Goal: Transaction & Acquisition: Purchase product/service

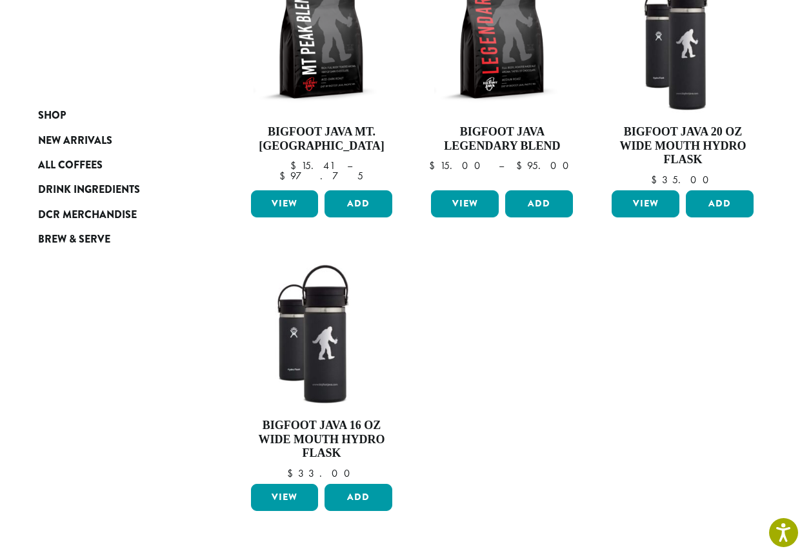
scroll to position [193, 0]
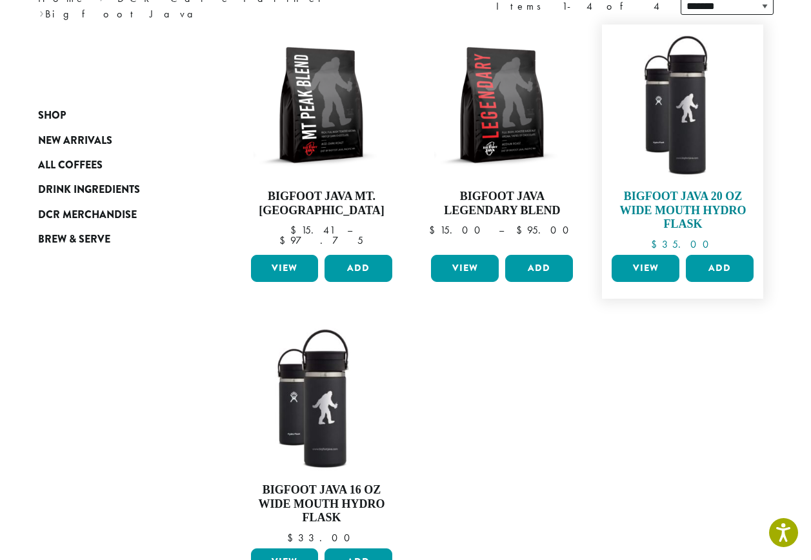
click at [679, 136] on img at bounding box center [682, 105] width 148 height 148
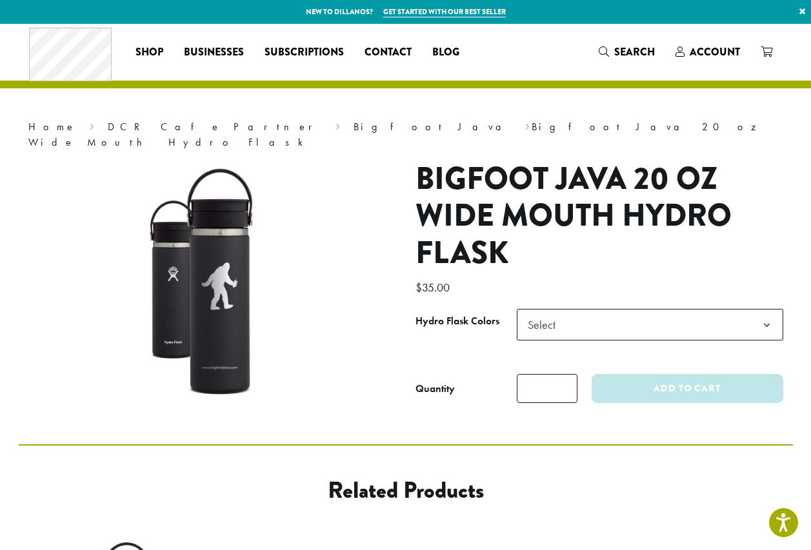
click at [619, 312] on span "Select" at bounding box center [650, 325] width 266 height 32
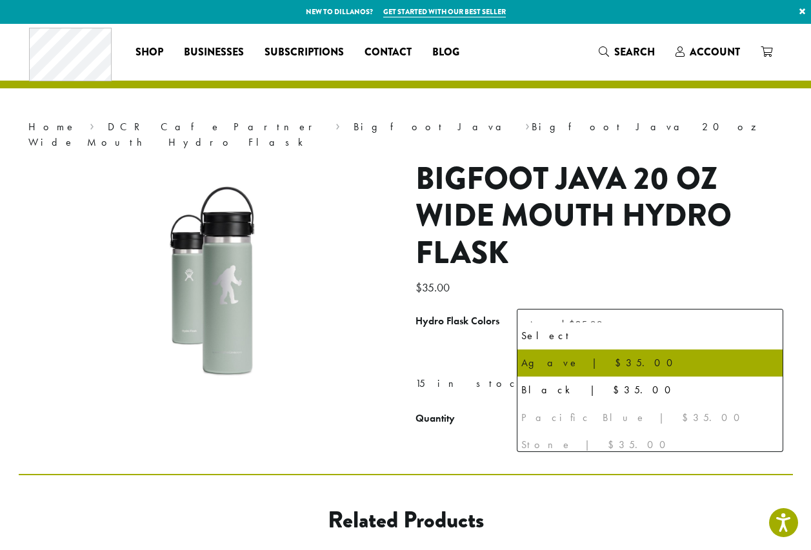
click at [595, 317] on span "Agave | $35.00" at bounding box center [565, 324] width 75 height 15
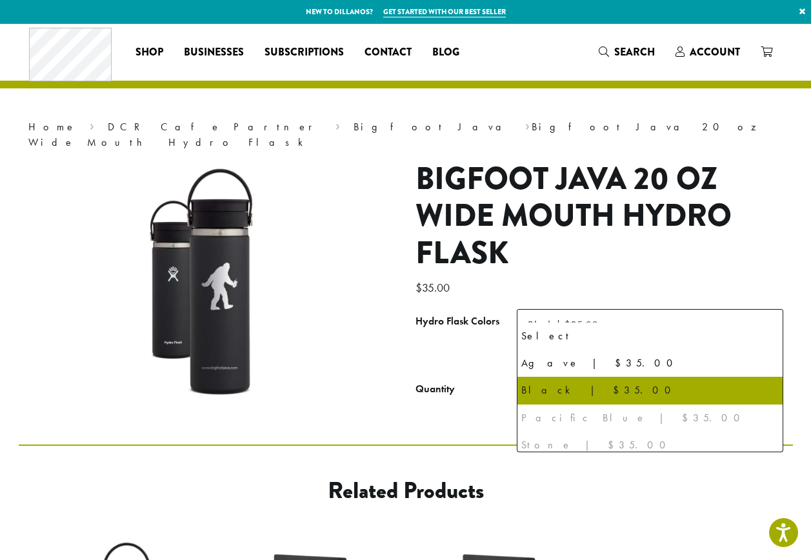
click at [573, 317] on span "Black | $35.00" at bounding box center [563, 324] width 70 height 15
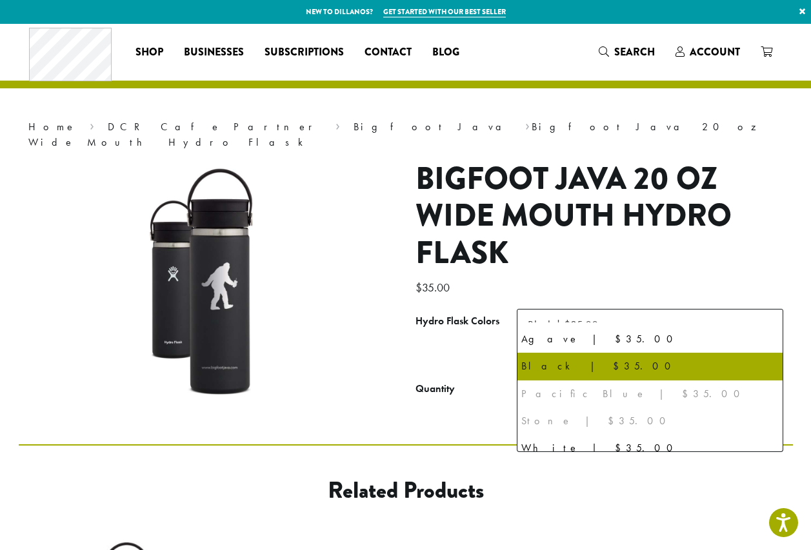
scroll to position [34, 0]
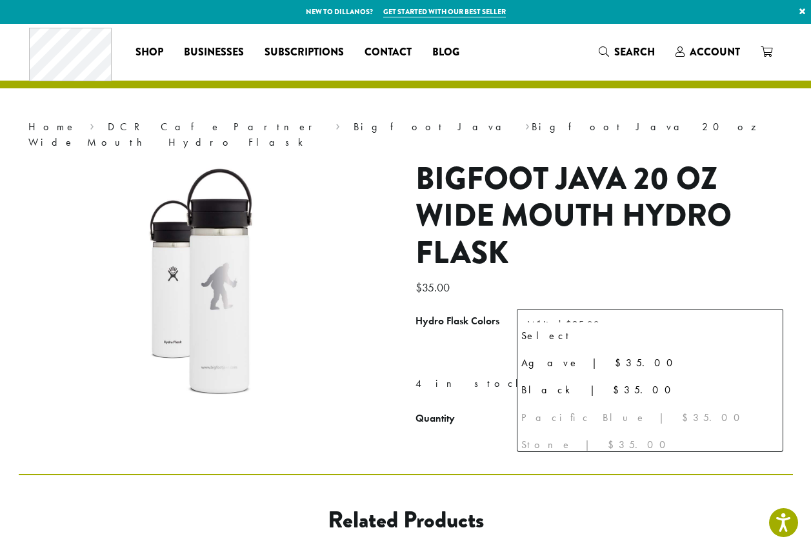
click at [607, 312] on span "White | $35.00" at bounding box center [567, 324] width 90 height 25
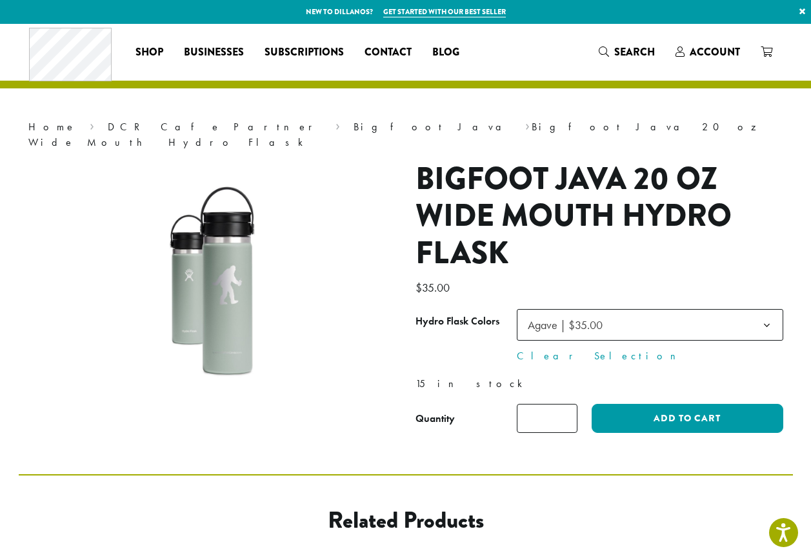
click at [597, 317] on span "Agave | $35.00" at bounding box center [565, 324] width 75 height 15
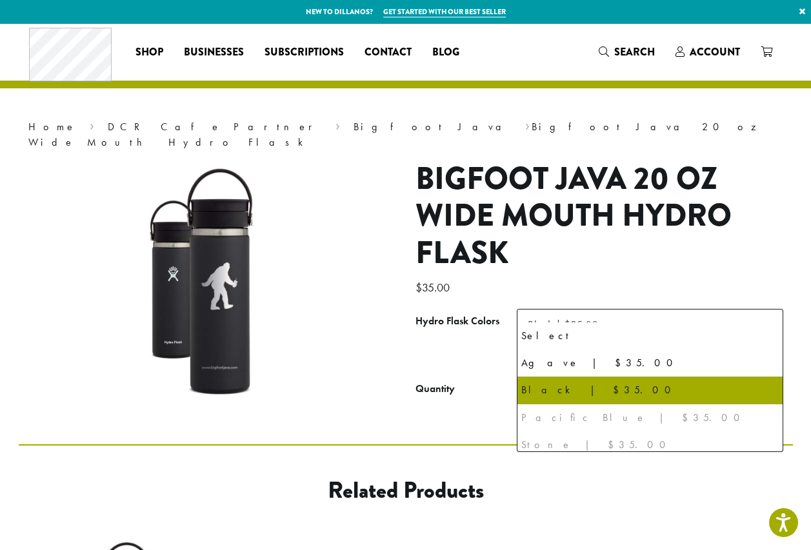
click at [606, 312] on span "Black | $35.00" at bounding box center [566, 324] width 88 height 25
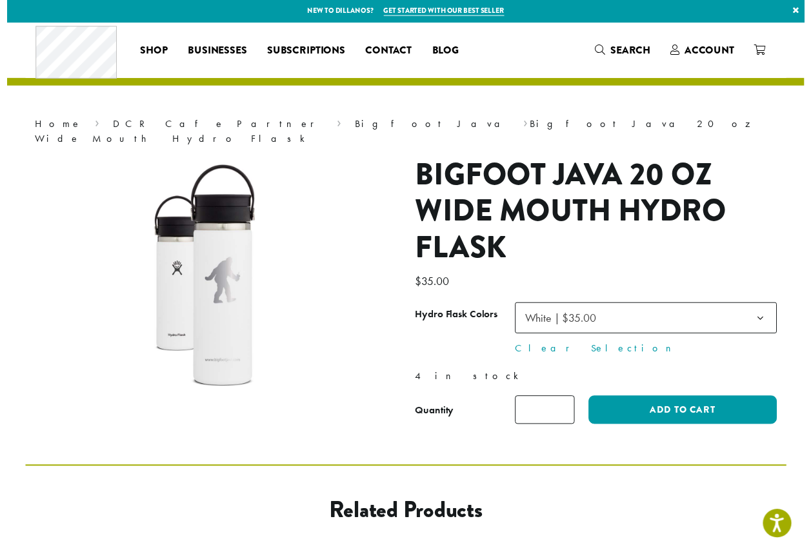
scroll to position [0, 0]
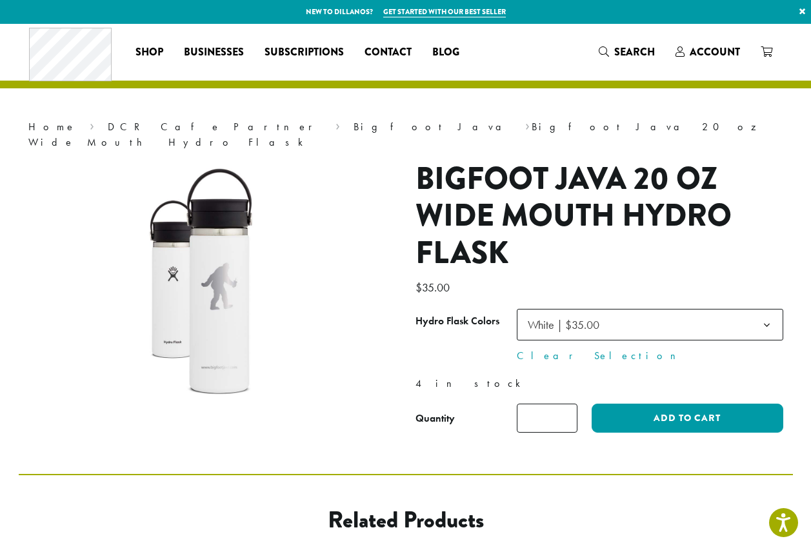
click at [645, 309] on span "White | $35.00" at bounding box center [650, 325] width 266 height 32
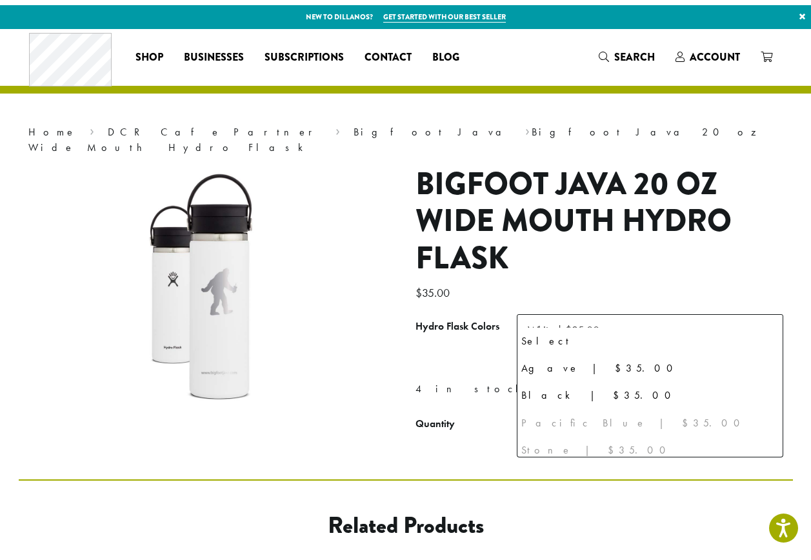
scroll to position [34, 0]
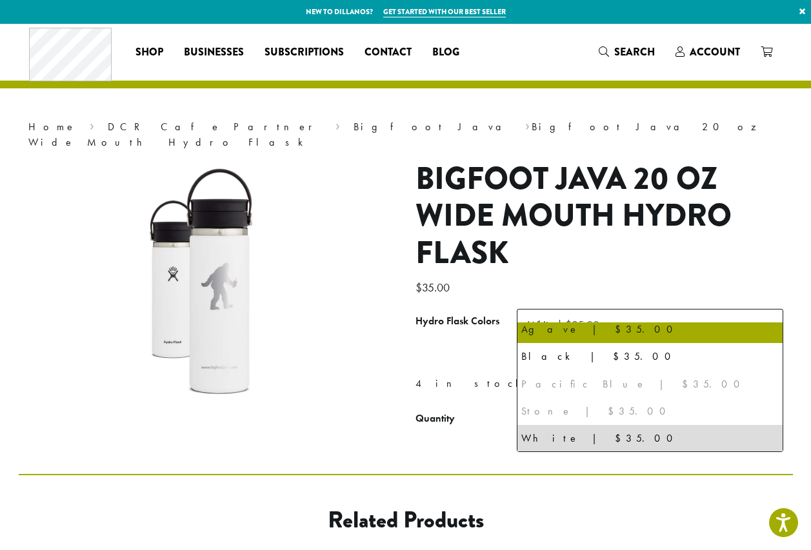
select select "*****"
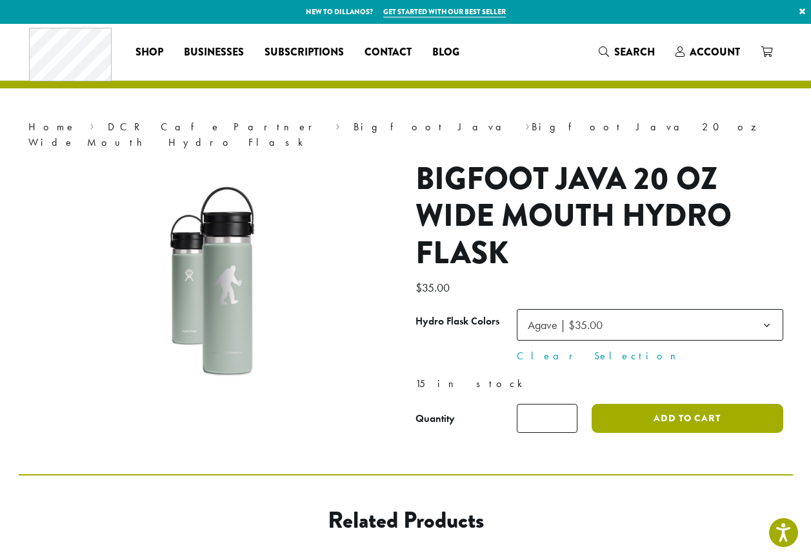
click at [672, 406] on button "Add to cart" at bounding box center [686, 418] width 191 height 29
click at [617, 404] on button "Add to cart" at bounding box center [686, 418] width 191 height 29
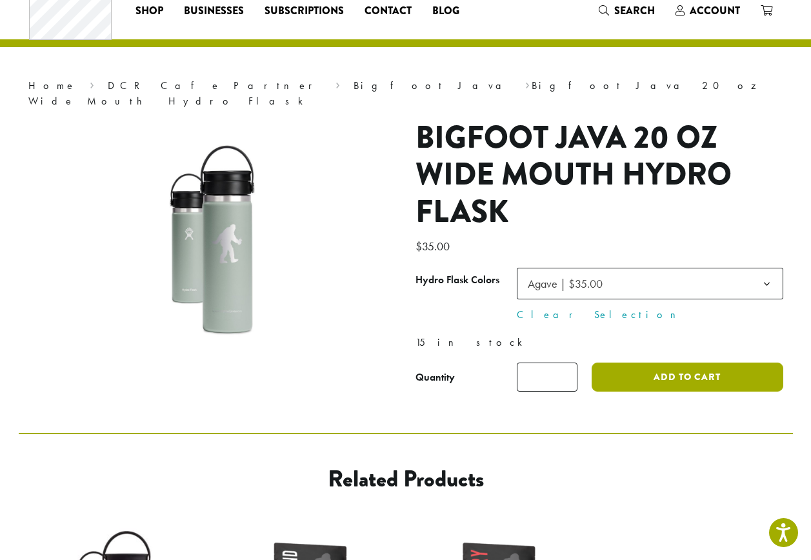
scroll to position [98, 0]
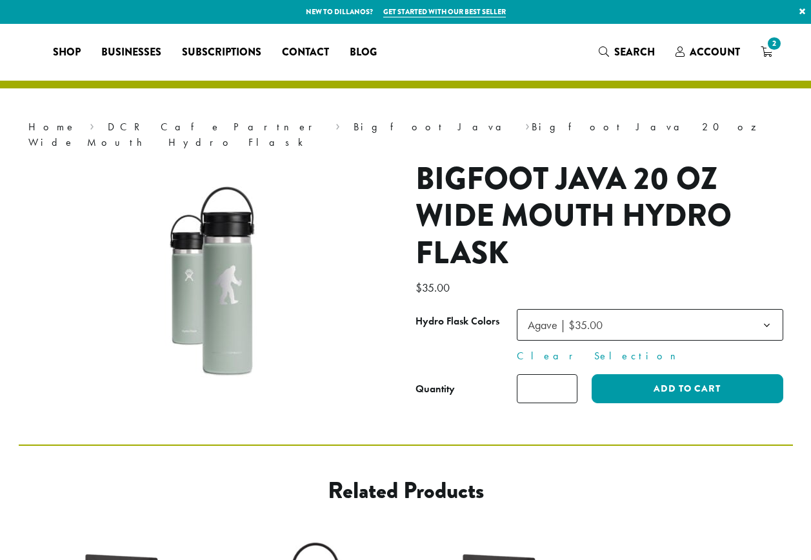
select select "*****"
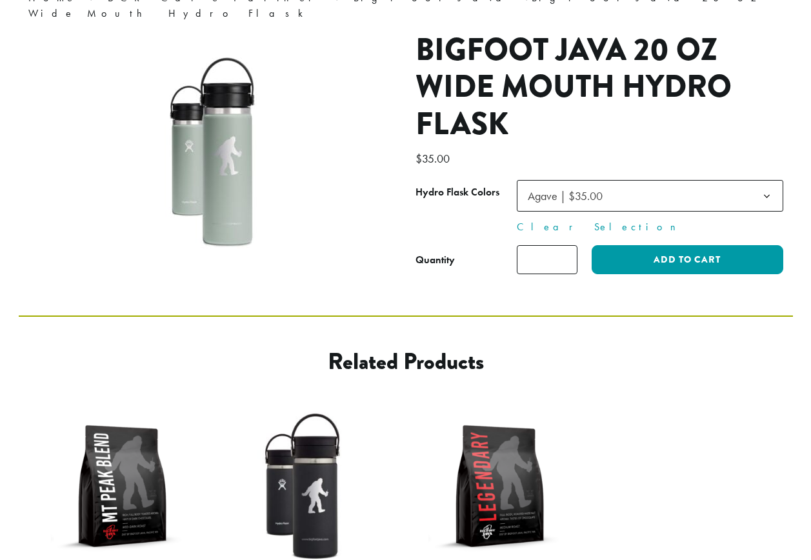
scroll to position [129, 0]
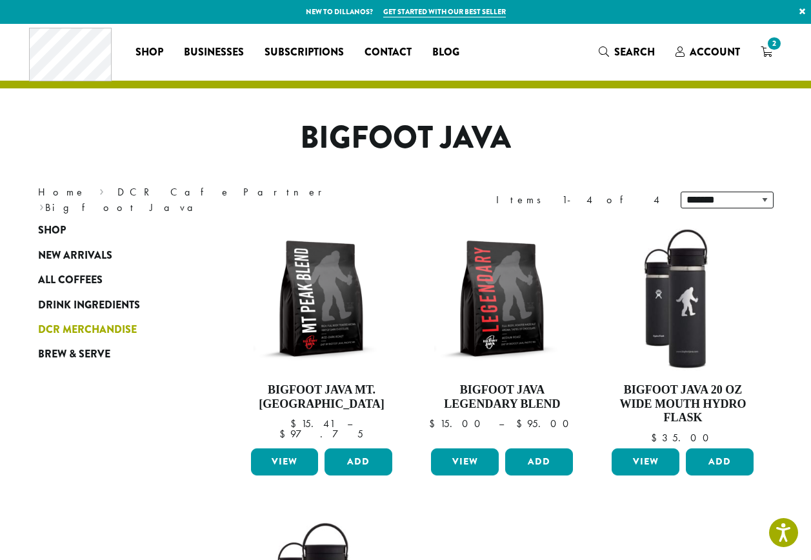
click at [85, 328] on span "DCR Merchandise" at bounding box center [87, 330] width 99 height 16
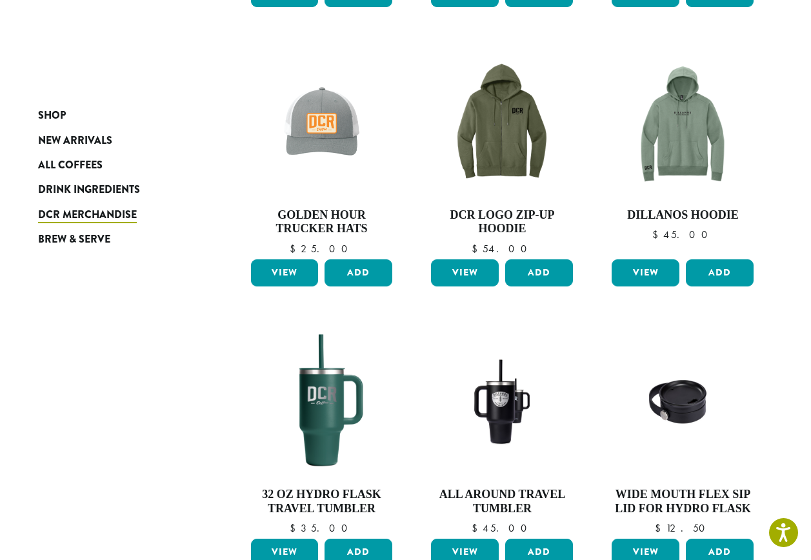
scroll to position [451, 0]
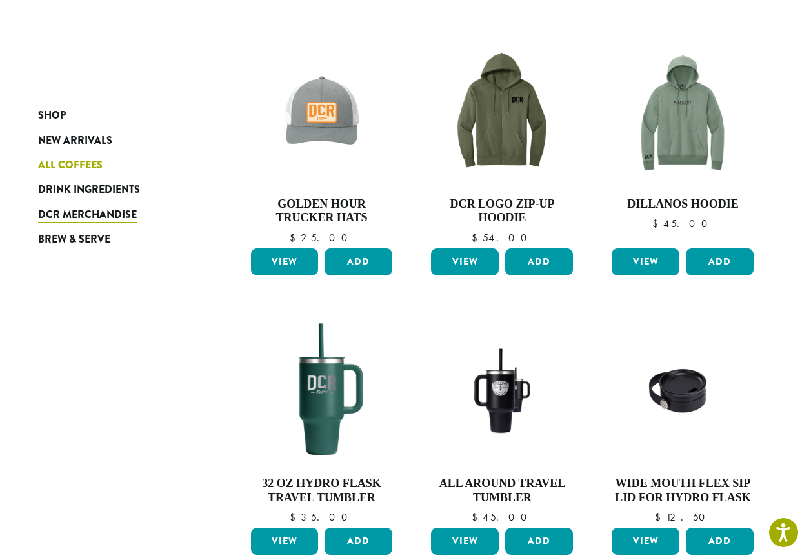
click at [77, 161] on span "All Coffees" at bounding box center [70, 165] width 64 height 16
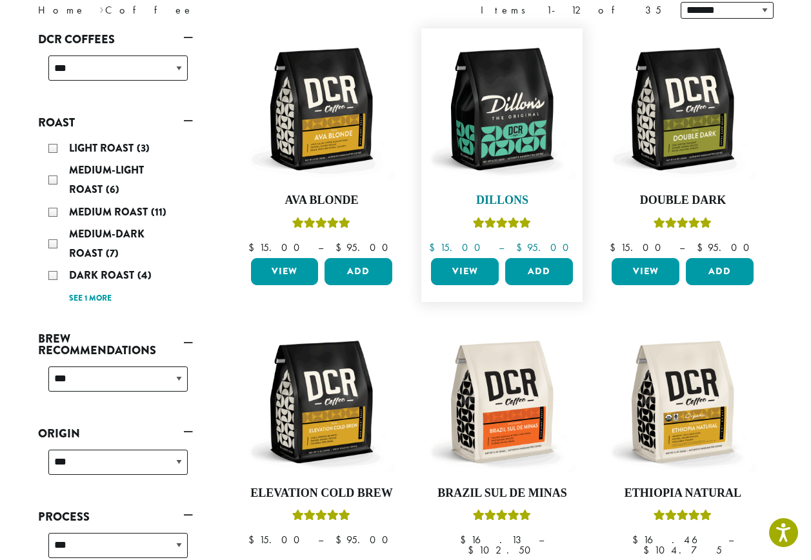
scroll to position [193, 0]
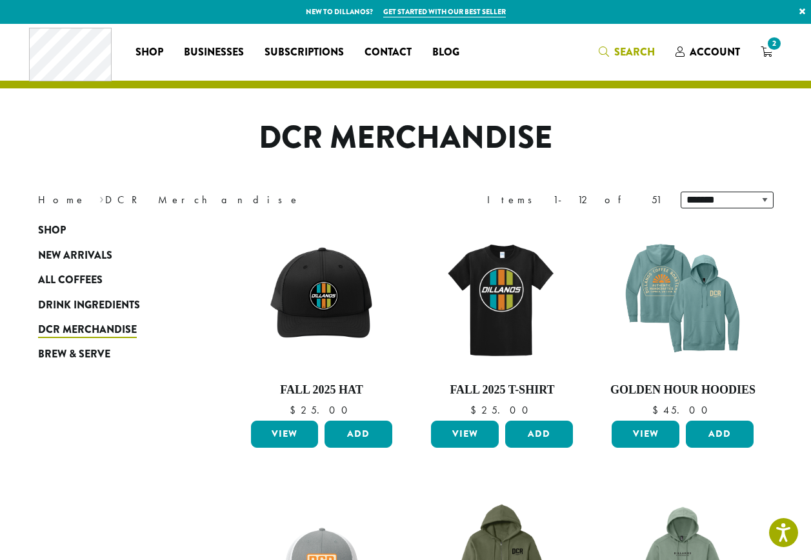
click at [629, 44] on link "Search" at bounding box center [626, 51] width 77 height 21
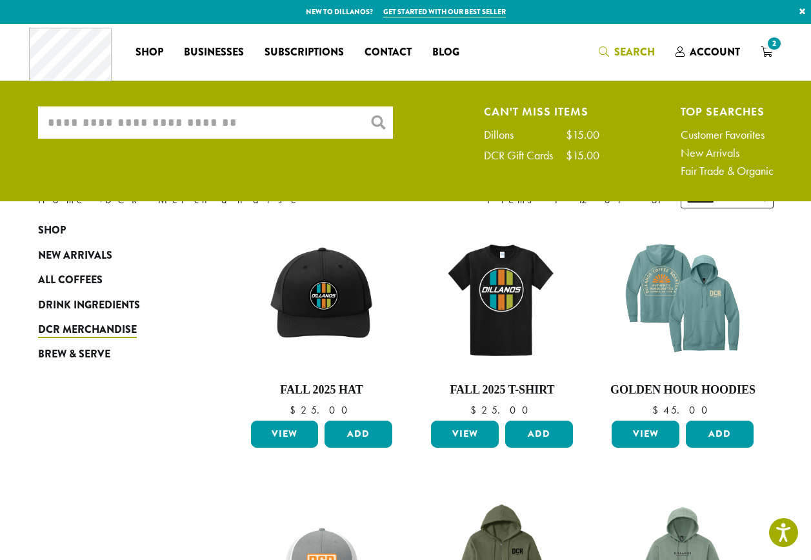
click at [307, 133] on input "What are you searching for?" at bounding box center [215, 122] width 355 height 32
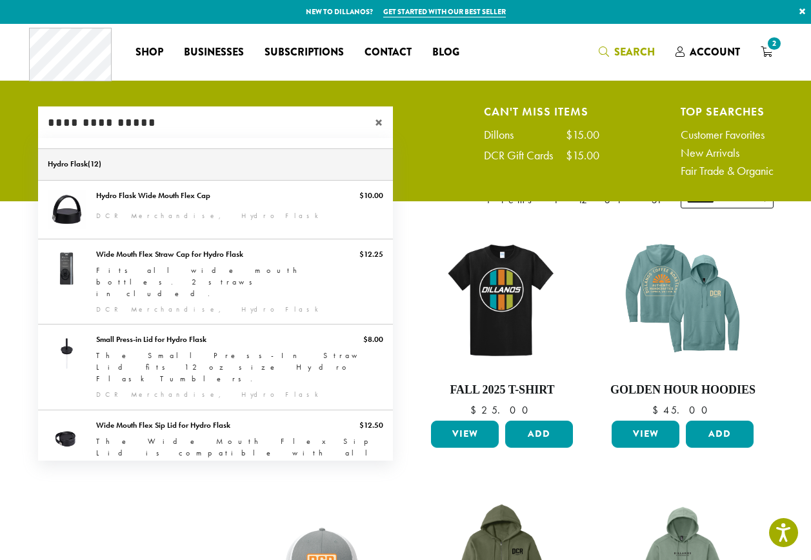
type input "**********"
click at [88, 163] on link "Hydro Flask" at bounding box center [215, 164] width 355 height 31
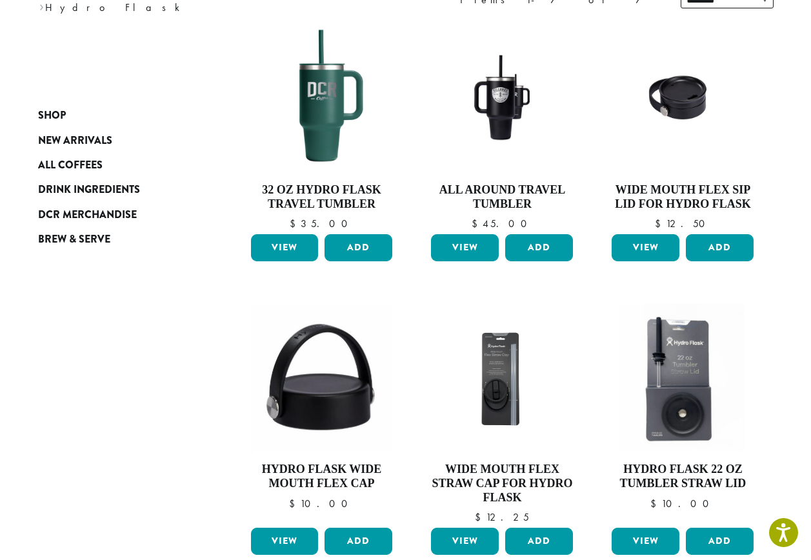
scroll to position [177, 0]
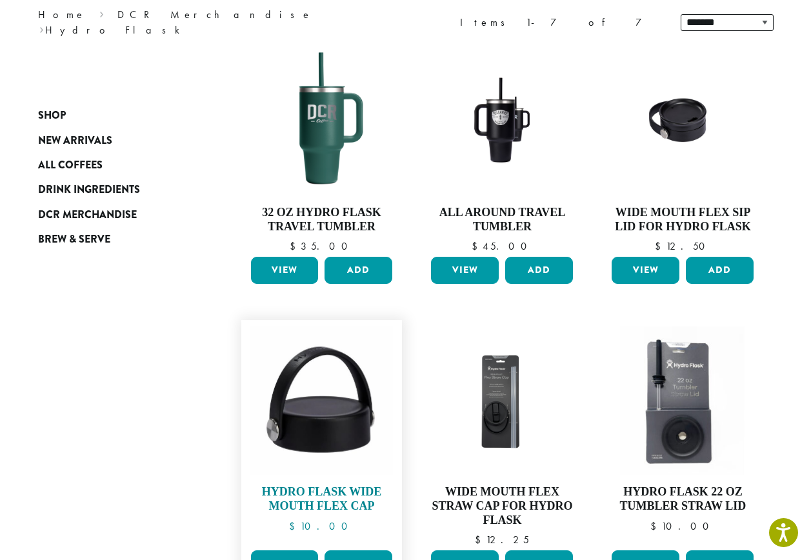
click at [317, 399] on img at bounding box center [321, 400] width 143 height 148
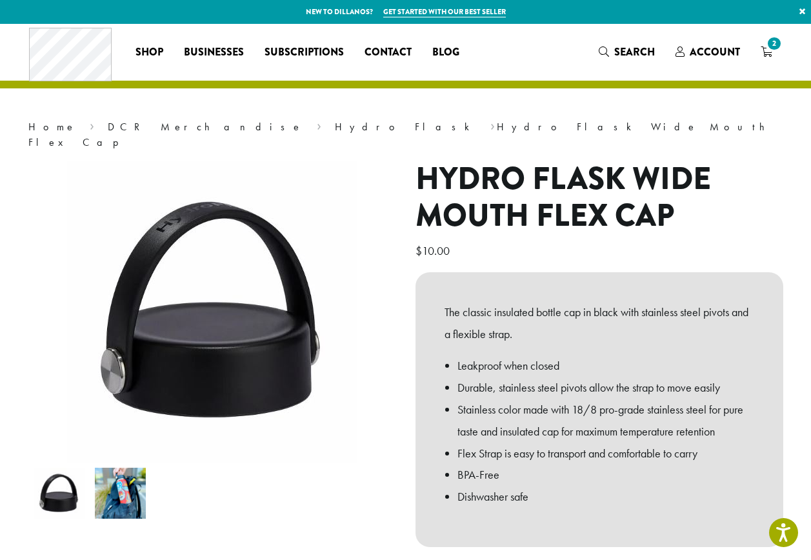
click at [124, 479] on img at bounding box center [120, 493] width 51 height 51
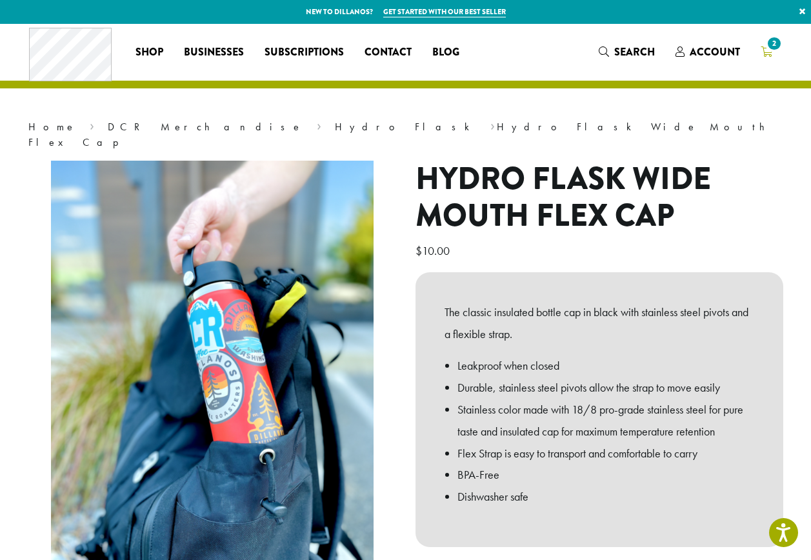
click at [767, 46] on span "2" at bounding box center [773, 43] width 17 height 17
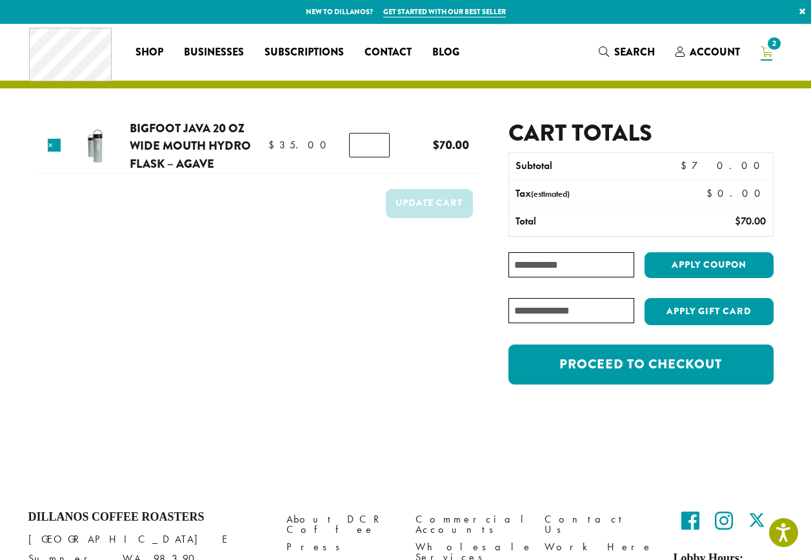
type input "*"
click at [375, 146] on input "*" at bounding box center [369, 145] width 41 height 25
click at [175, 137] on link "Bigfoot Java 20 oz Wide Mouth Hydro Flask – Agave" at bounding box center [190, 145] width 121 height 53
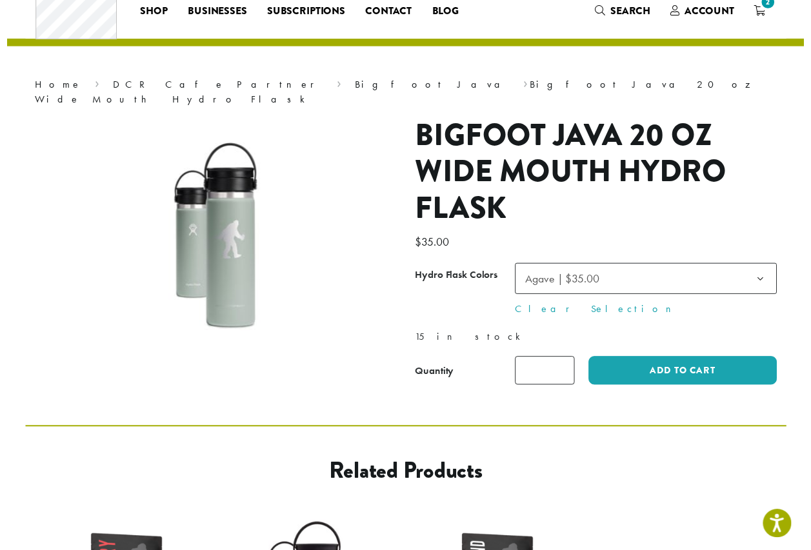
scroll to position [64, 0]
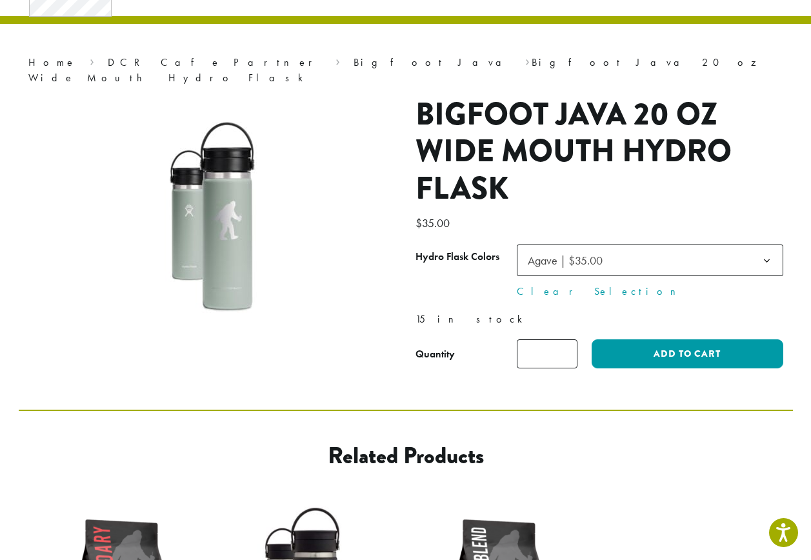
click at [609, 248] on span "Agave | $35.00" at bounding box center [568, 260] width 93 height 25
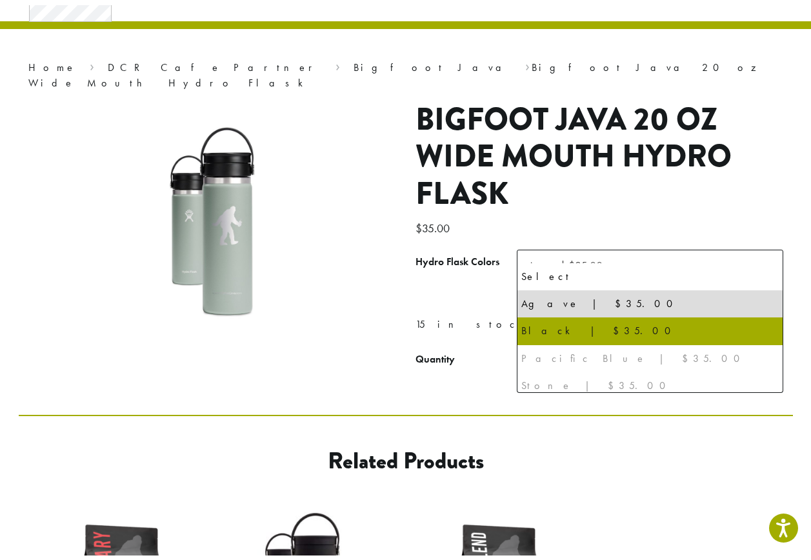
scroll to position [34, 0]
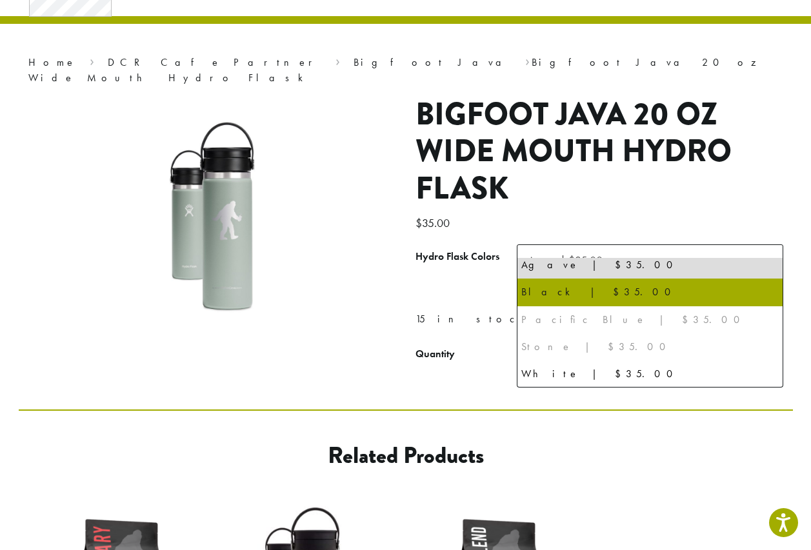
select select "*****"
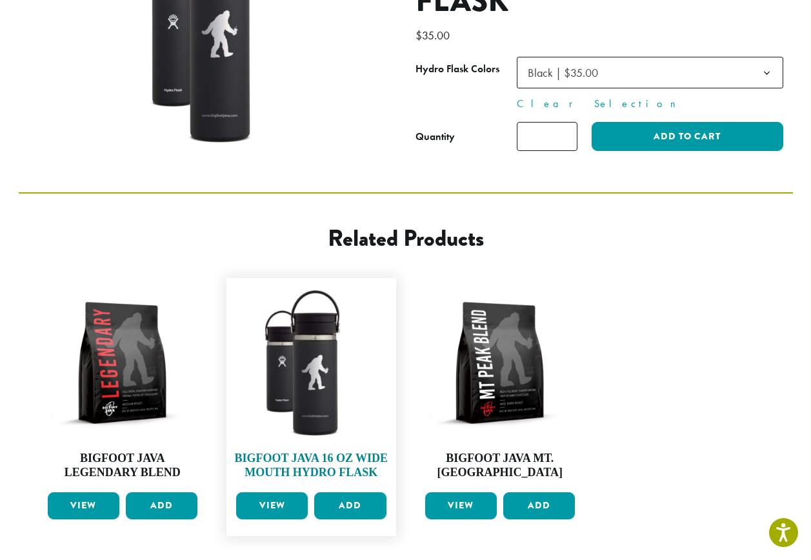
scroll to position [258, 0]
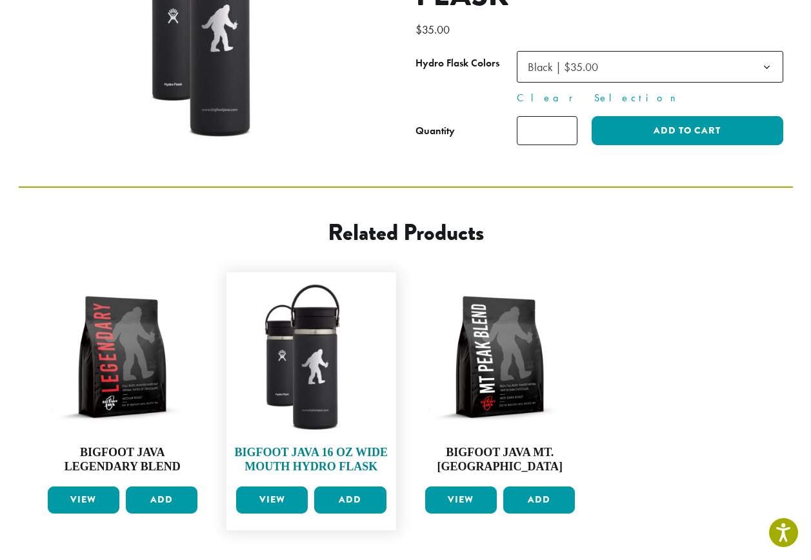
click at [326, 350] on img at bounding box center [311, 357] width 157 height 157
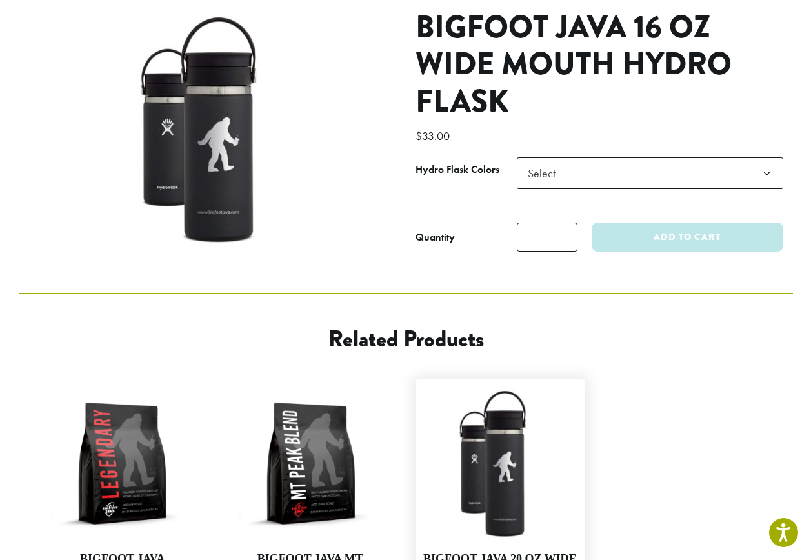
scroll to position [258, 0]
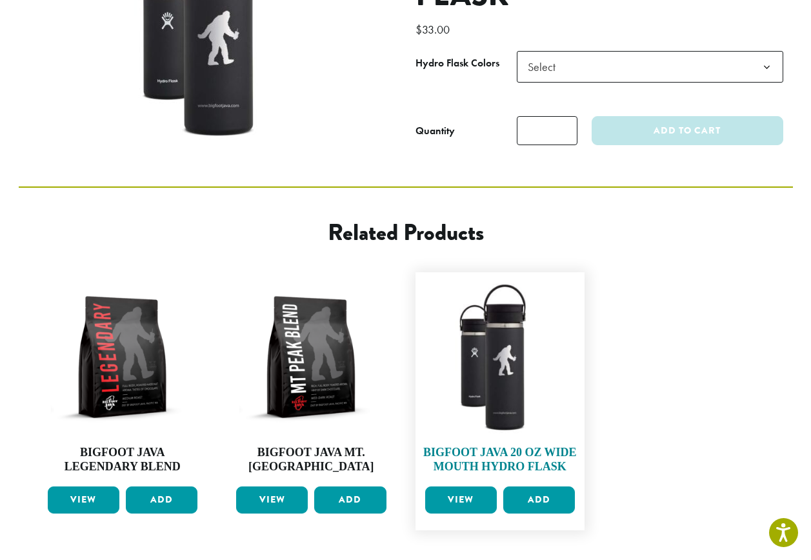
click at [508, 357] on img at bounding box center [500, 357] width 157 height 157
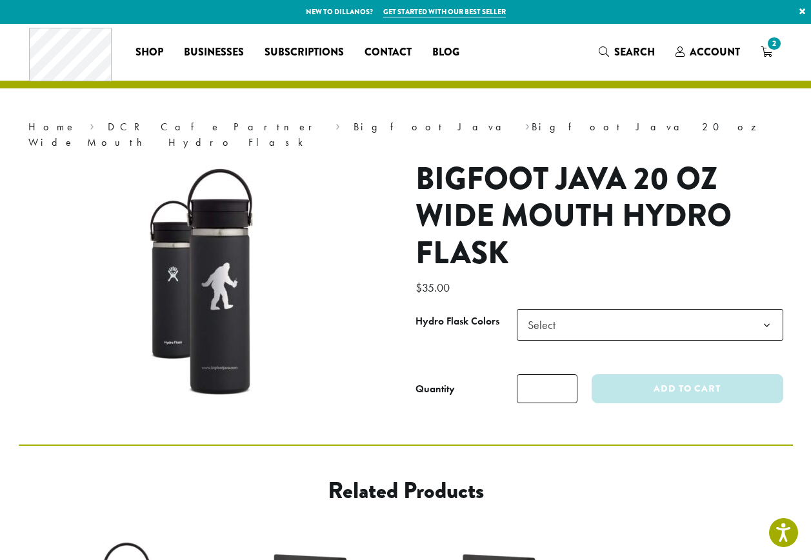
click at [600, 309] on span "Select" at bounding box center [650, 325] width 266 height 32
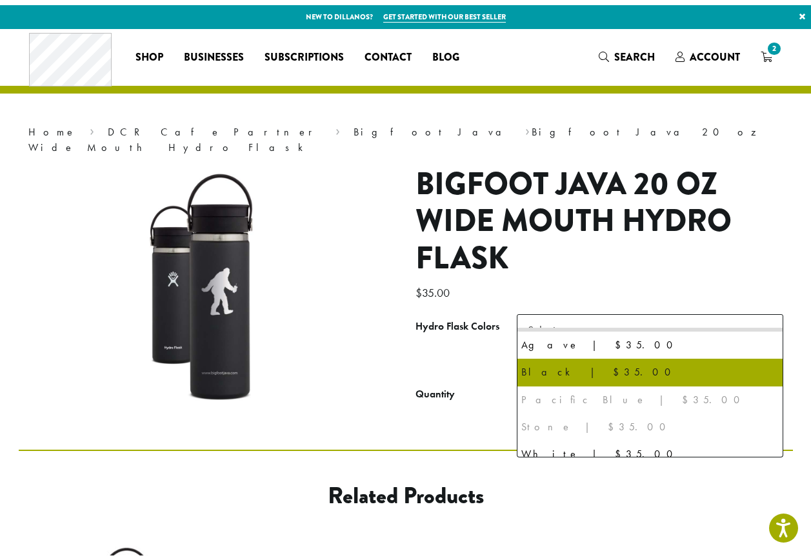
scroll to position [34, 0]
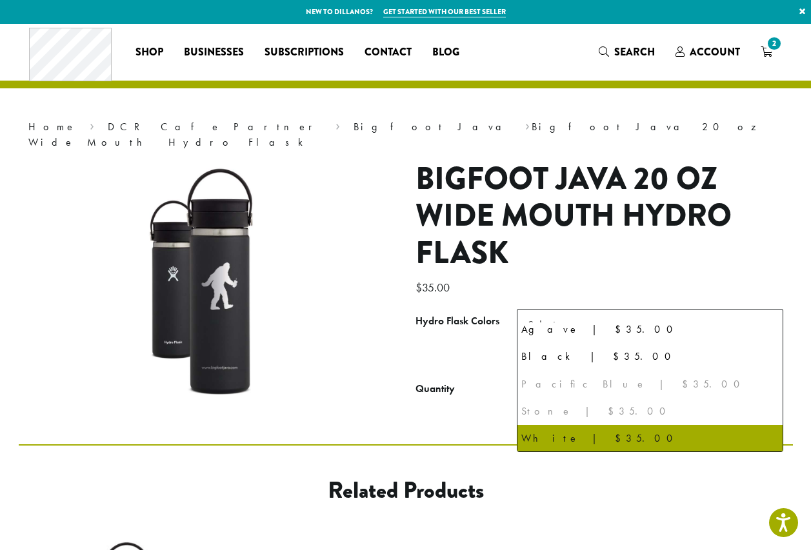
select select "*****"
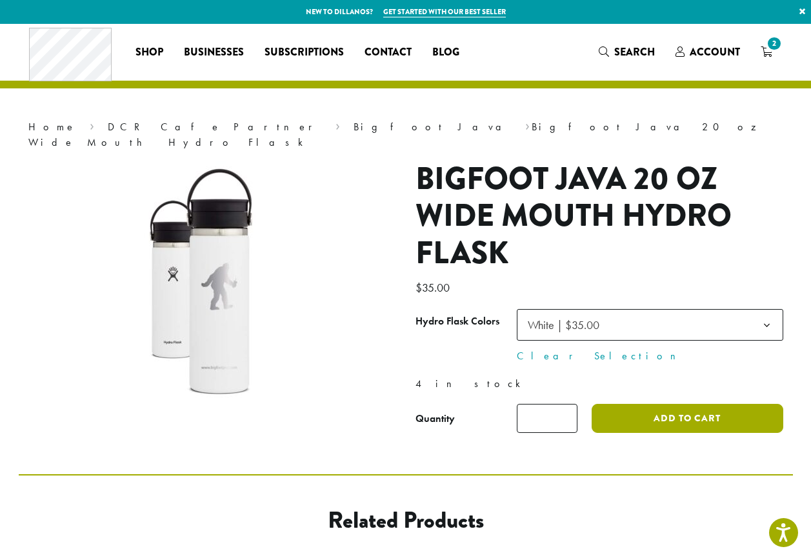
click at [637, 404] on button "Add to cart" at bounding box center [686, 418] width 191 height 29
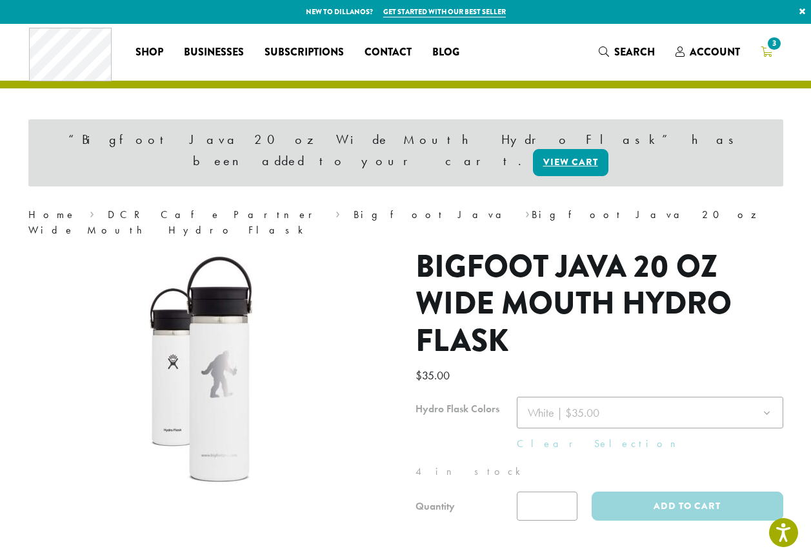
click at [762, 51] on icon "3" at bounding box center [766, 51] width 12 height 10
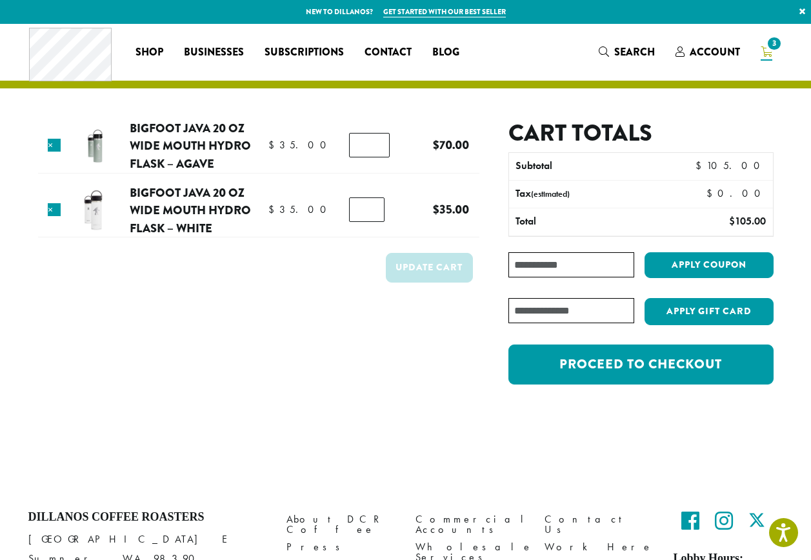
type input "*"
click at [377, 150] on input "*" at bounding box center [369, 145] width 41 height 25
click at [322, 303] on form "Product Price Quantity Subtotal × Bigfoot Java 20 oz Wide Mouth Hydro Flask – A…" at bounding box center [258, 258] width 441 height 279
click at [421, 271] on button "Update cart" at bounding box center [429, 267] width 87 height 29
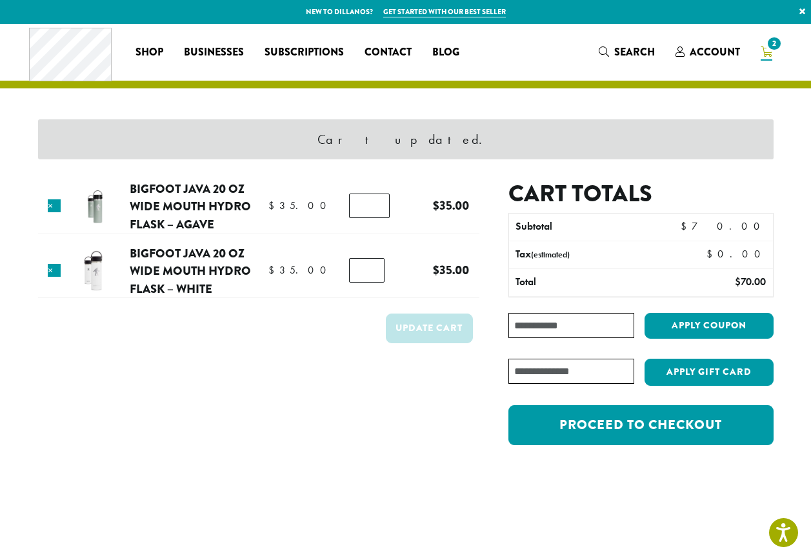
click at [316, 418] on form "Product Price Quantity Subtotal × Bigfoot Java 20 oz Wide Mouth Hydro Flask – A…" at bounding box center [258, 319] width 441 height 279
click at [307, 474] on div "Cart updated. Product Price Quantity Subtotal × Bigfoot Java 20 oz Wide Mouth H…" at bounding box center [406, 257] width 774 height 466
click at [274, 373] on form "Product Price Quantity Subtotal × Bigfoot Java 20 oz Wide Mouth Hydro Flask – A…" at bounding box center [258, 319] width 441 height 279
